Goal: Find specific page/section: Find specific page/section

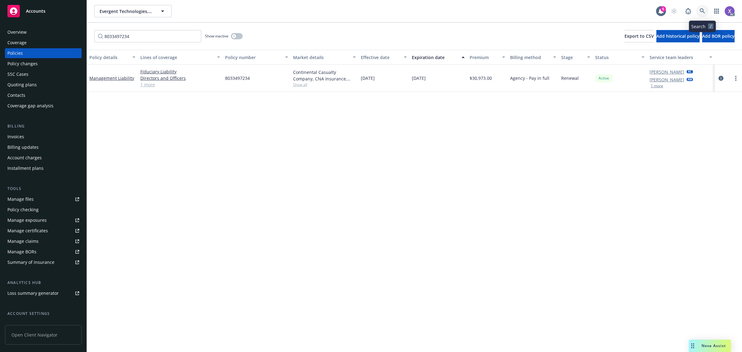
click at [703, 11] on icon at bounding box center [702, 11] width 6 height 6
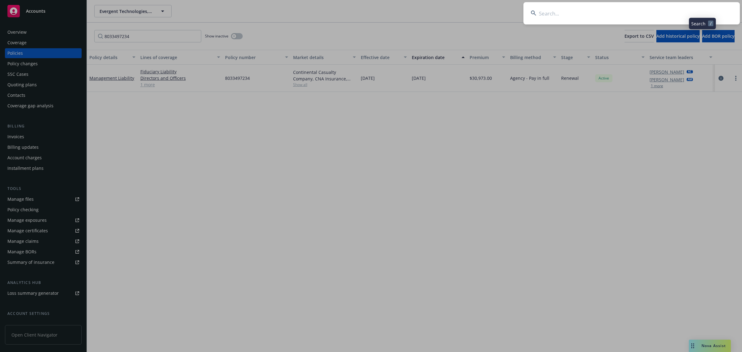
click at [580, 19] on input at bounding box center [631, 13] width 216 height 22
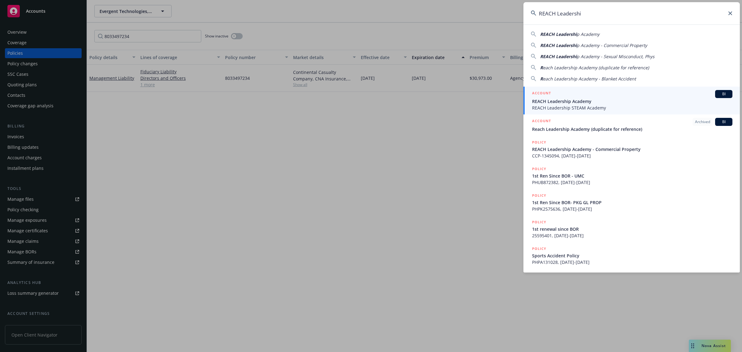
type input "REACH Leadershi"
click at [574, 98] on span "REACH Leadership Academy" at bounding box center [632, 101] width 200 height 6
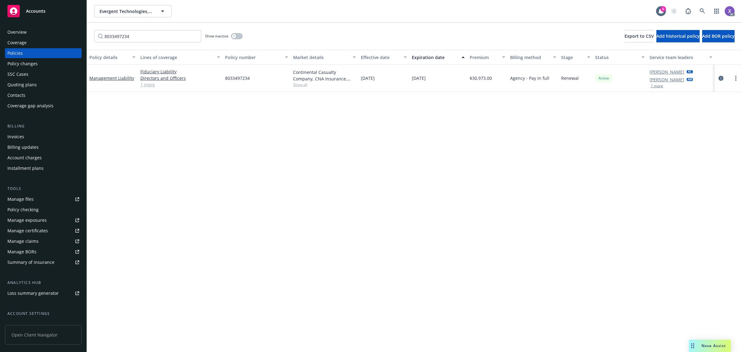
click at [14, 140] on div "Invoices" at bounding box center [15, 137] width 17 height 10
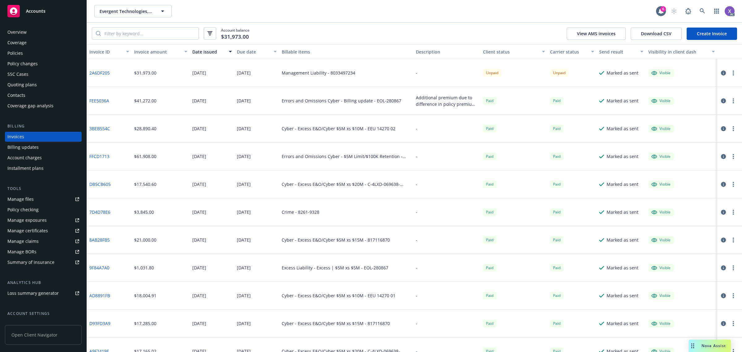
click at [106, 74] on link "2A6DF205" at bounding box center [99, 73] width 20 height 6
click at [702, 10] on icon at bounding box center [701, 10] width 5 height 5
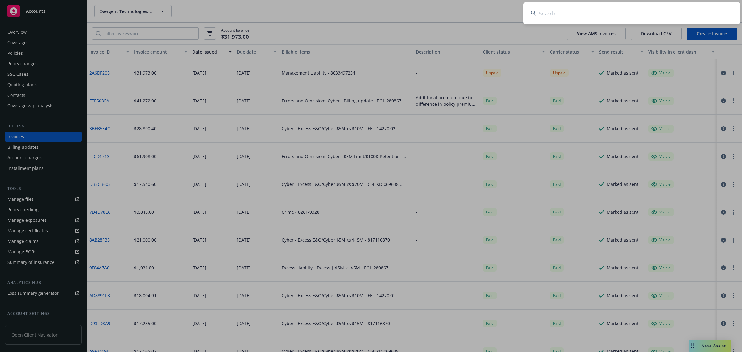
click at [634, 11] on input at bounding box center [631, 13] width 216 height 22
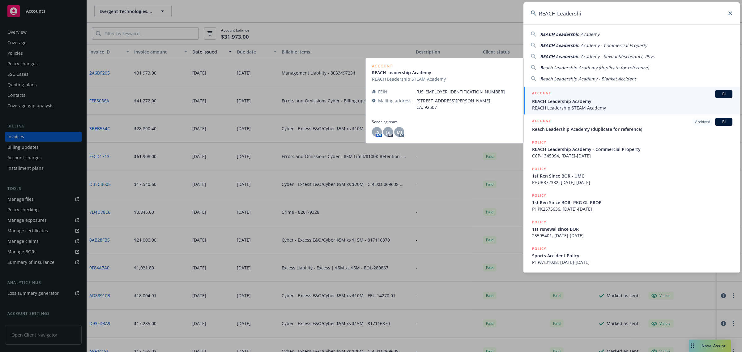
type input "REACH Leadershi"
click at [574, 107] on span "REACH Leadership STEAM Academy" at bounding box center [632, 107] width 200 height 6
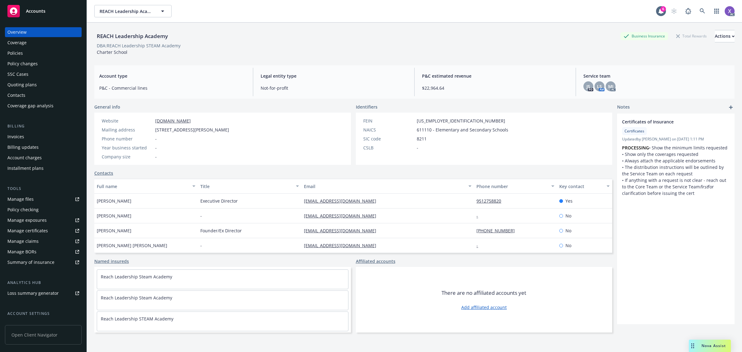
click at [8, 138] on div "Invoices" at bounding box center [15, 137] width 17 height 10
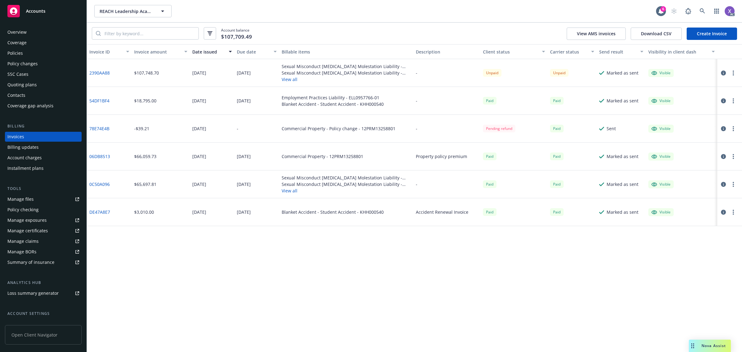
click at [99, 73] on link "2390AA88" at bounding box center [99, 73] width 20 height 6
click at [18, 54] on div "Policies" at bounding box center [14, 53] width 15 height 10
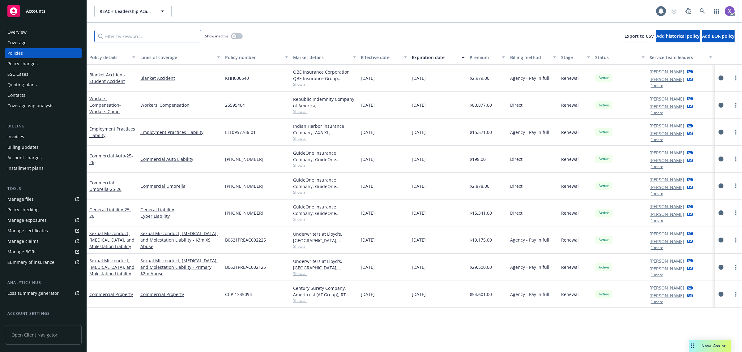
click at [118, 36] on input "Filter by keyword..." at bounding box center [147, 36] width 107 height 12
paste input "B0621PREAC00"
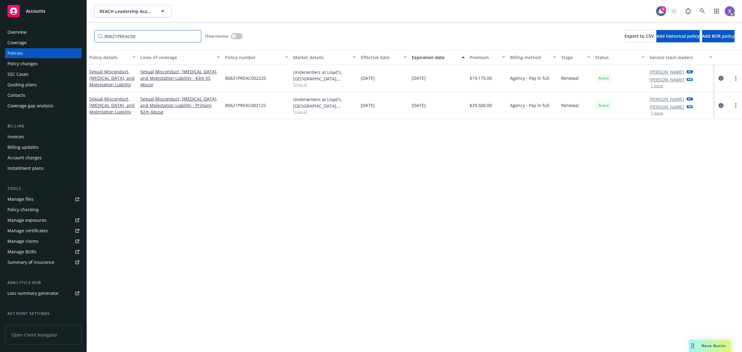
type input "B0621PREAC00"
click at [404, 233] on div "Policy details Lines of coverage Policy number Market details Effective date Ex…" at bounding box center [414, 201] width 655 height 302
